Goal: Find specific page/section: Find specific page/section

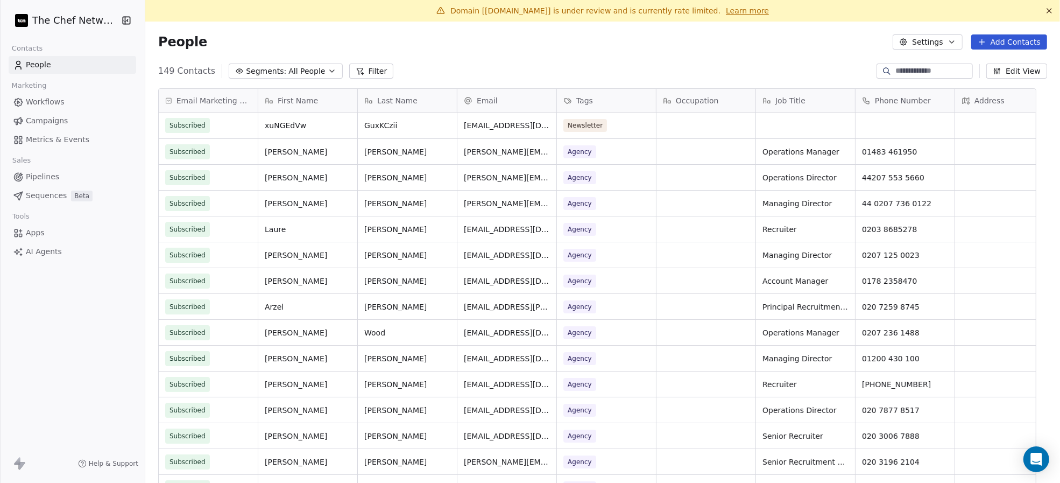
scroll to position [11, 11]
click at [261, 64] on button "Segments: All People" at bounding box center [286, 71] width 114 height 15
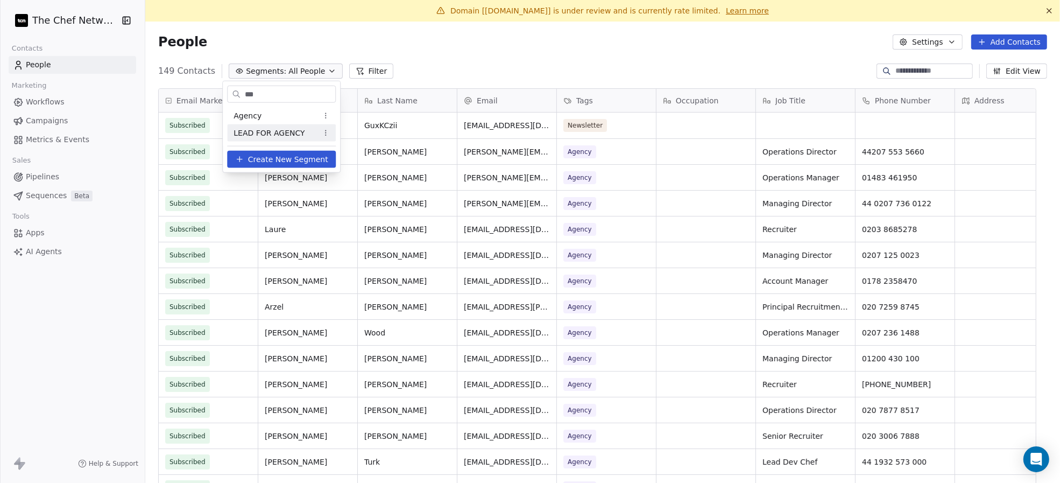
type input "***"
click at [275, 138] on span "LEAD FOR AGENCY" at bounding box center [269, 132] width 71 height 11
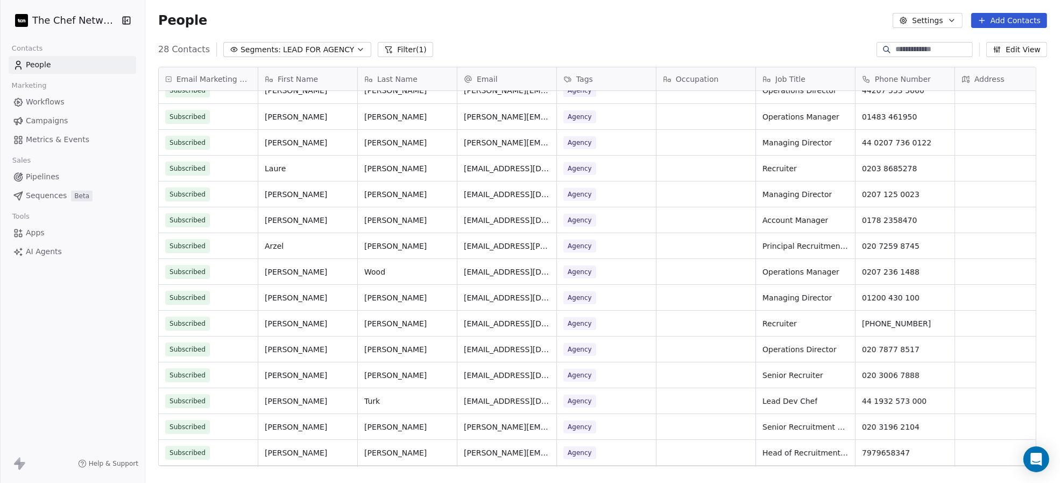
scroll to position [0, 0]
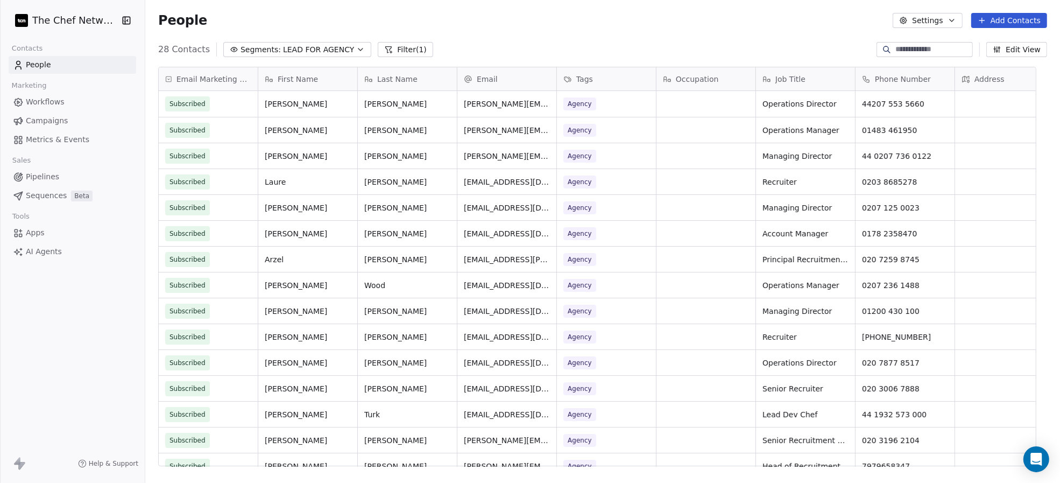
click at [293, 45] on span "LEAD FOR AGENCY" at bounding box center [318, 49] width 71 height 11
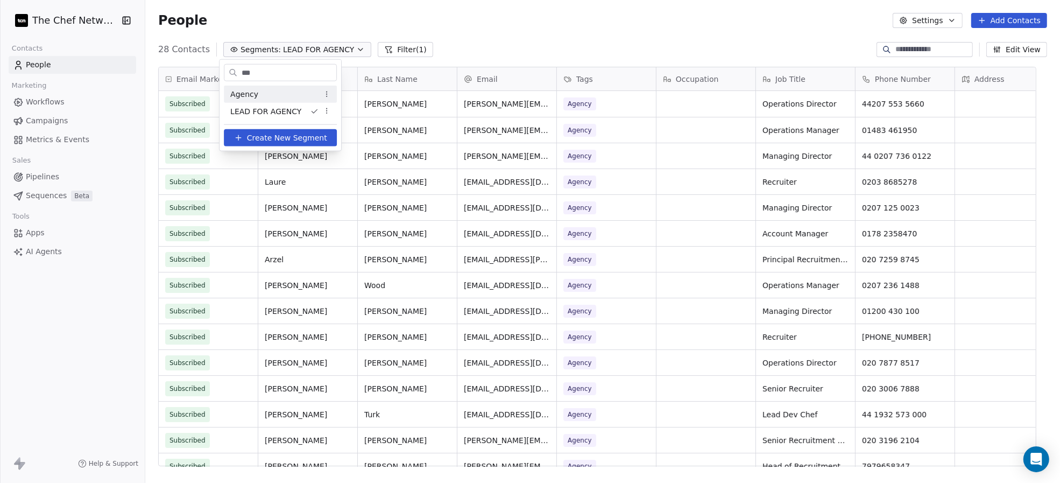
click at [266, 95] on div "Agency" at bounding box center [280, 94] width 113 height 17
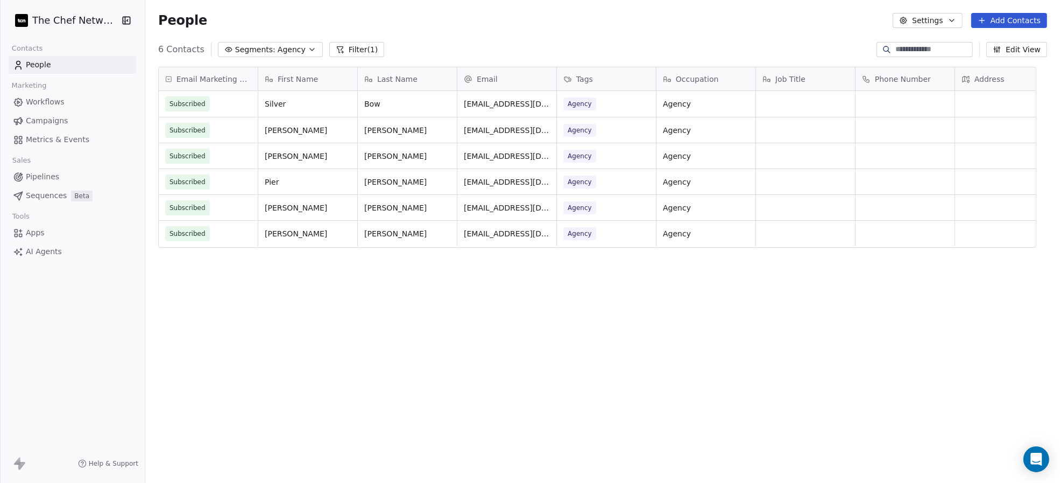
click at [280, 48] on span "Agency" at bounding box center [292, 49] width 28 height 11
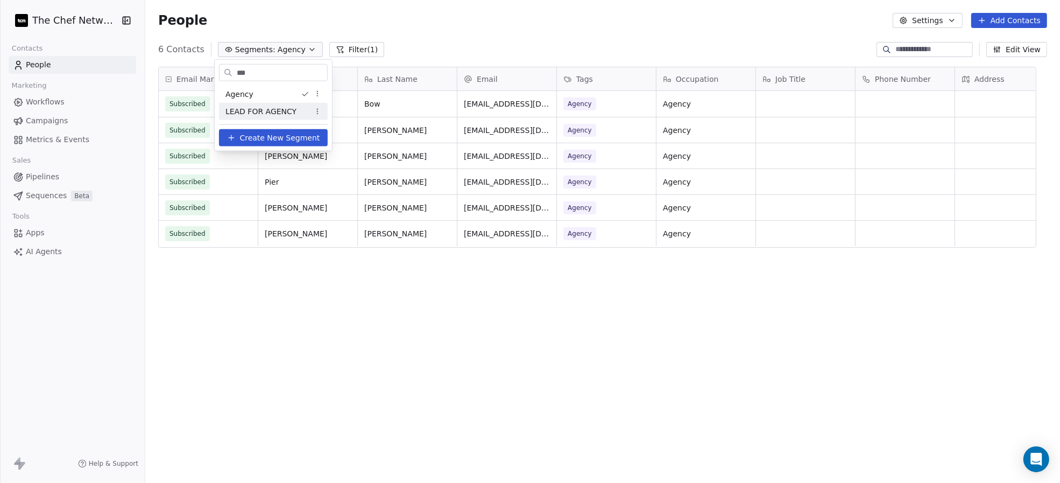
click at [278, 113] on span "LEAD FOR AGENCY" at bounding box center [261, 111] width 71 height 11
